Goal: Navigation & Orientation: Find specific page/section

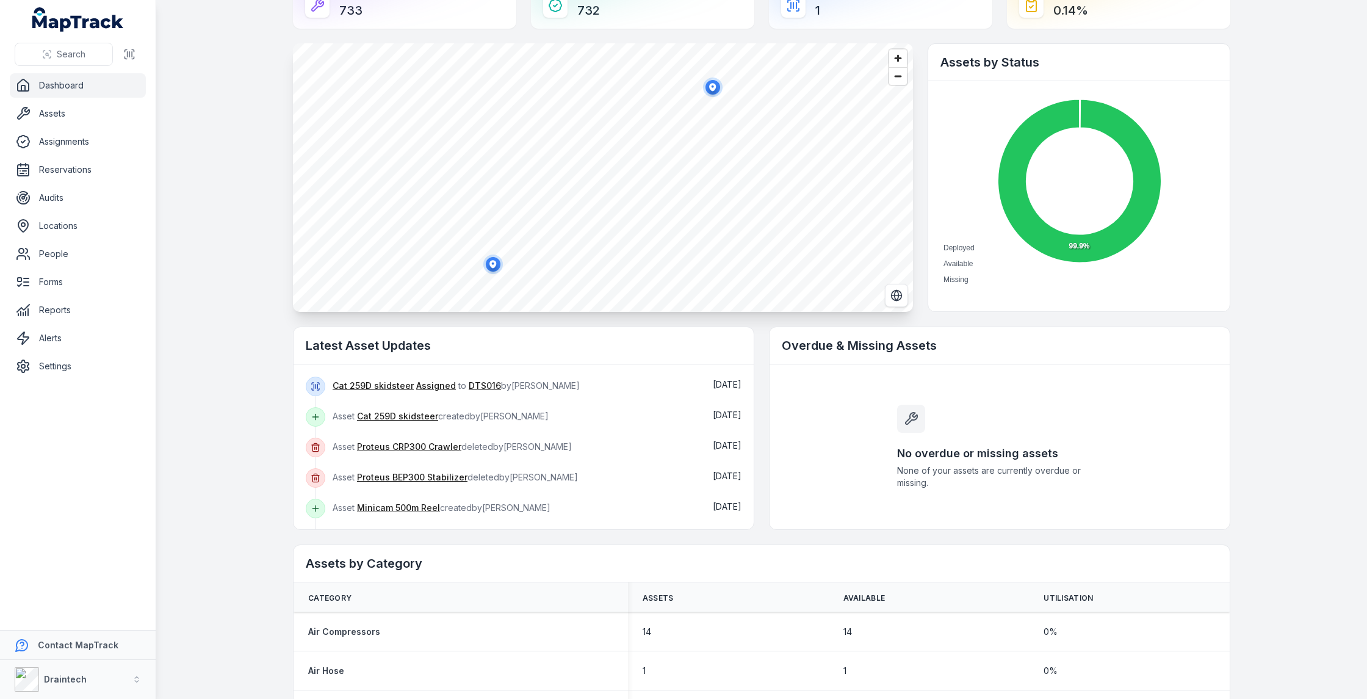
scroll to position [37, 0]
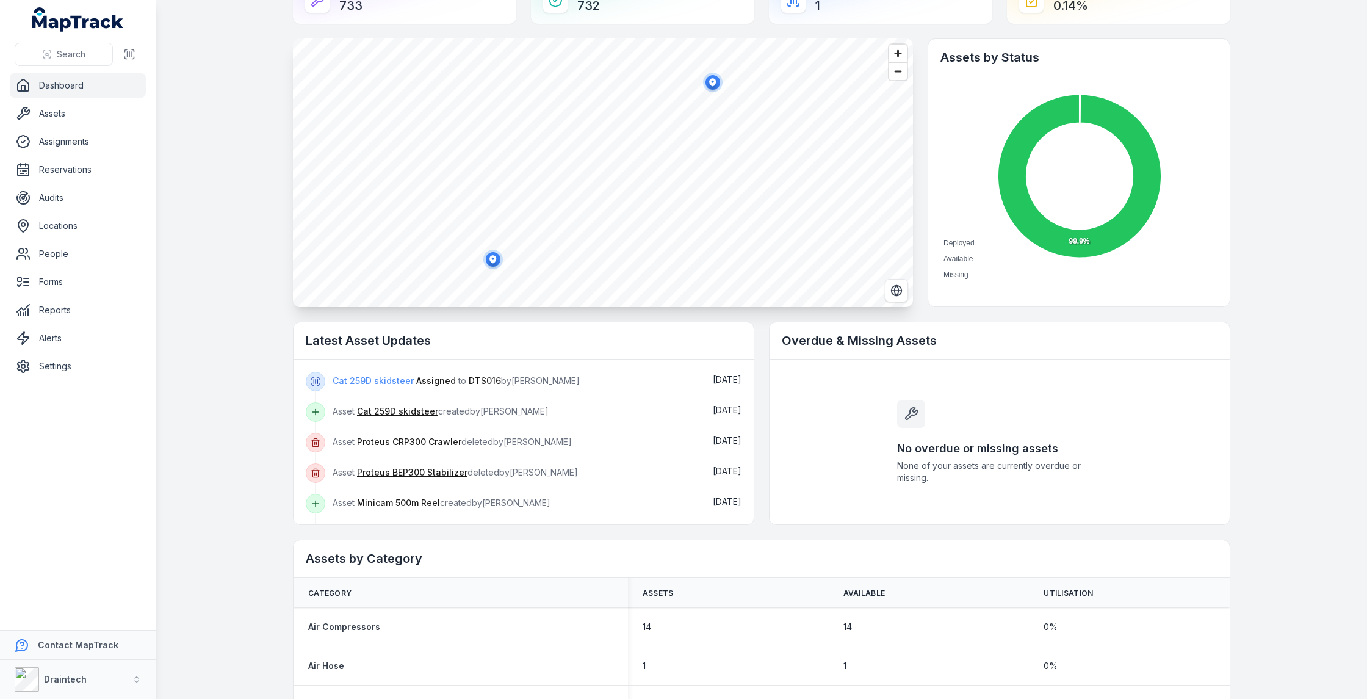
click at [367, 380] on link "Cat 259D skidsteer" at bounding box center [372, 381] width 81 height 12
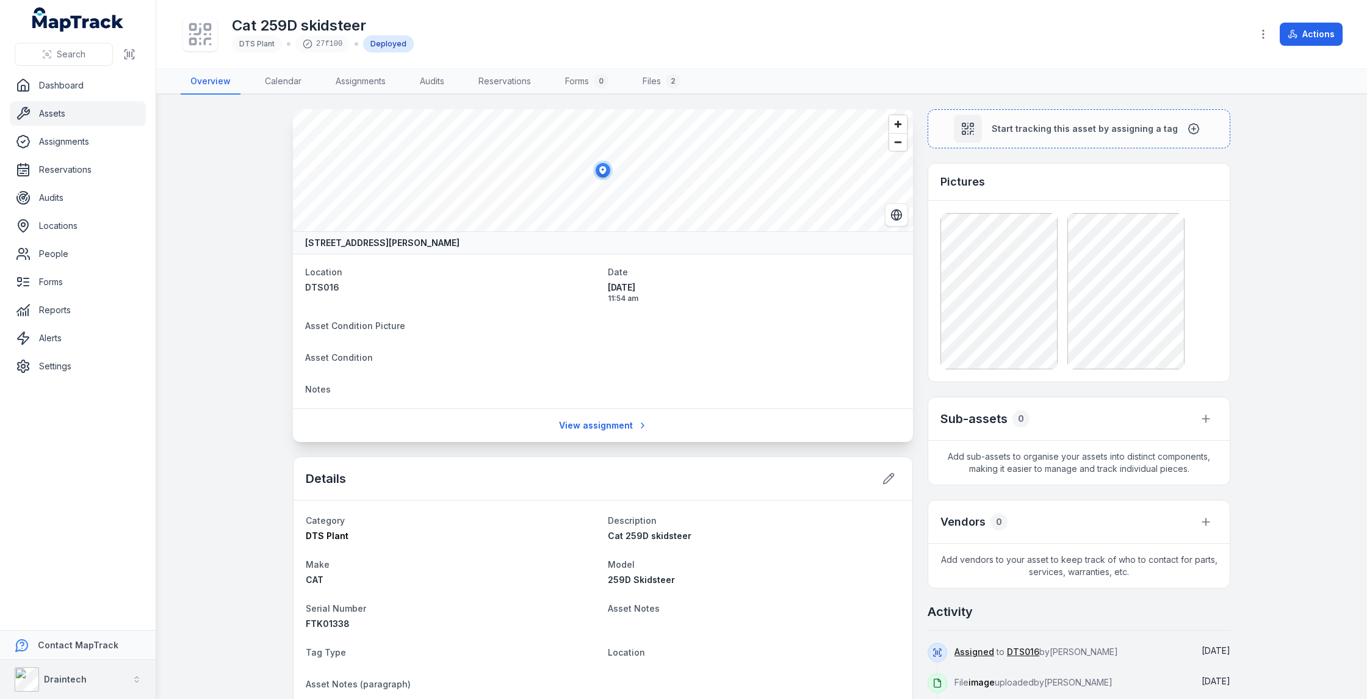
click at [138, 682] on icon "button" at bounding box center [136, 679] width 9 height 9
click at [232, 545] on div "Search Dashboard Assets Assignments Reservations Audits Locations People Forms …" at bounding box center [683, 349] width 1367 height 699
click at [56, 227] on link "Locations" at bounding box center [78, 226] width 136 height 24
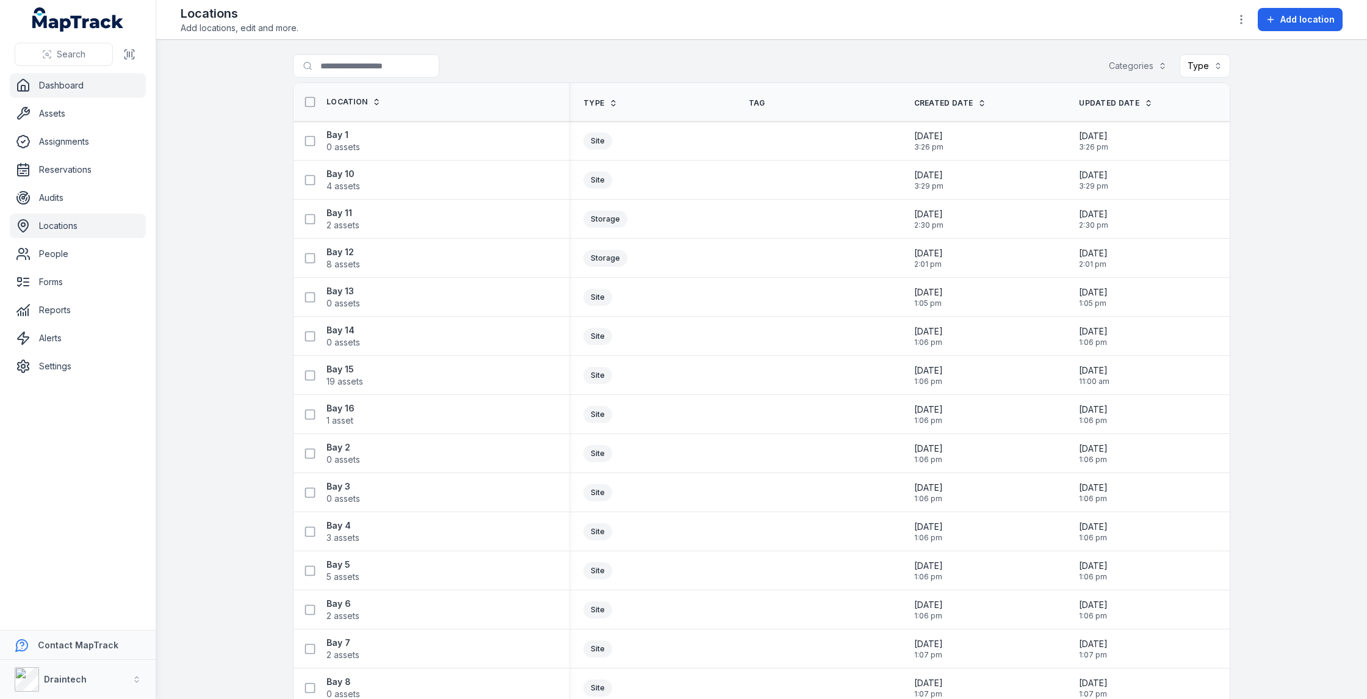
click at [65, 85] on link "Dashboard" at bounding box center [78, 85] width 136 height 24
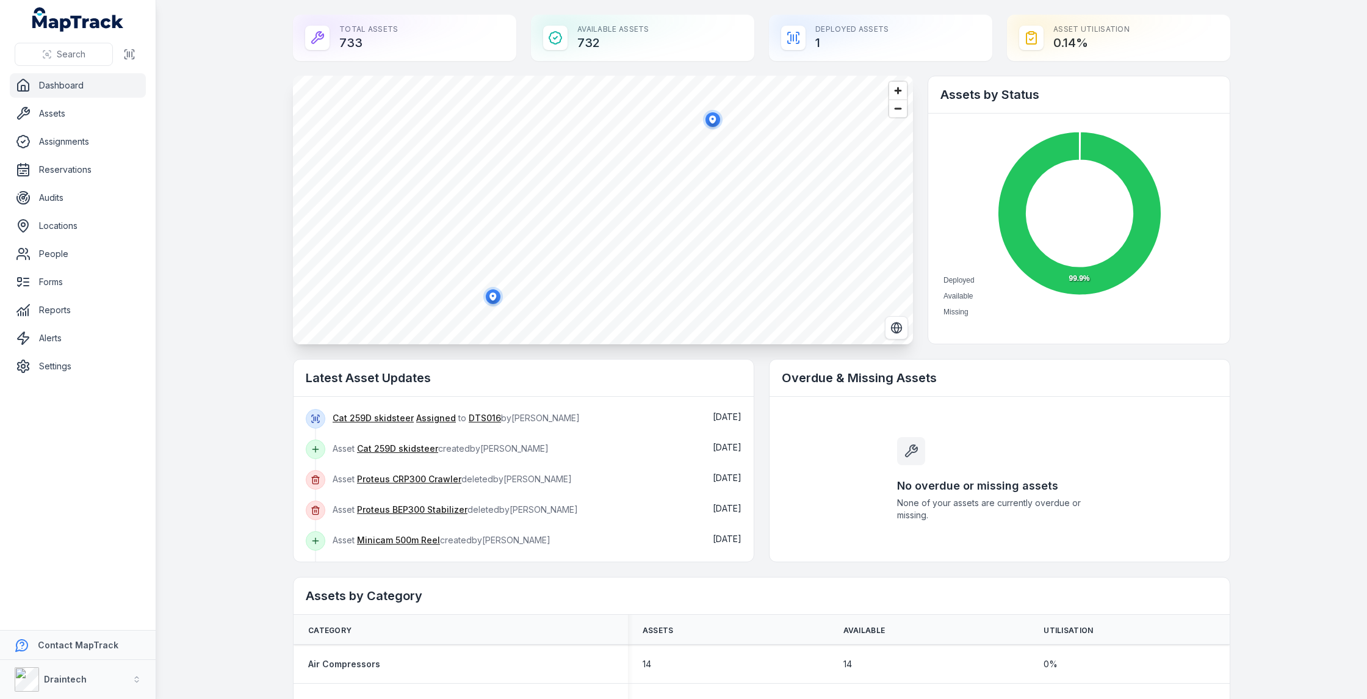
click at [494, 296] on ellipse "button" at bounding box center [493, 296] width 15 height 15
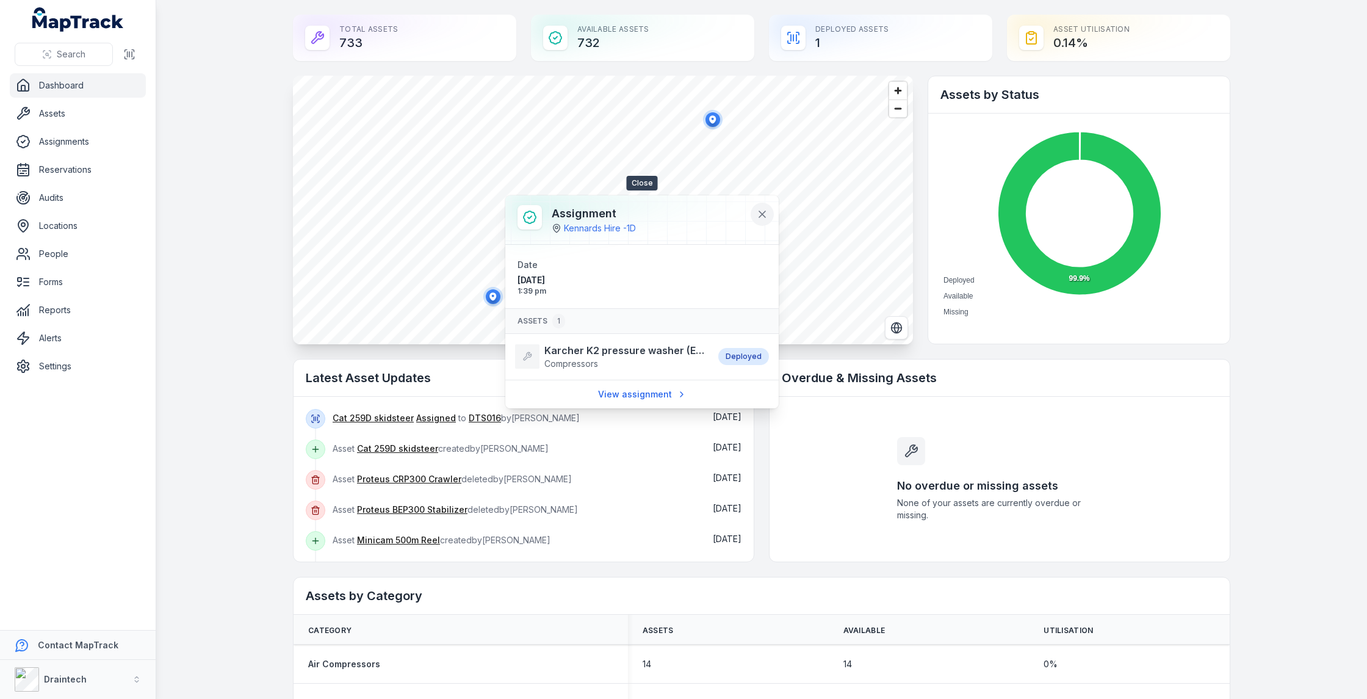
click at [766, 213] on icon at bounding box center [762, 214] width 12 height 12
